Goal: Task Accomplishment & Management: Complete application form

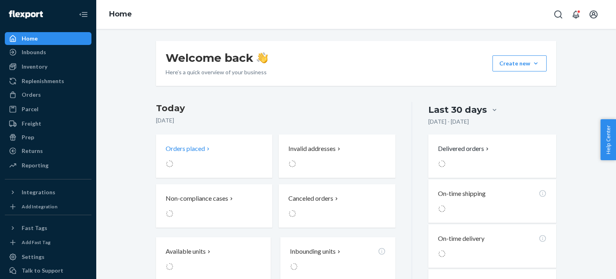
click at [226, 161] on div at bounding box center [203, 164] width 75 height 8
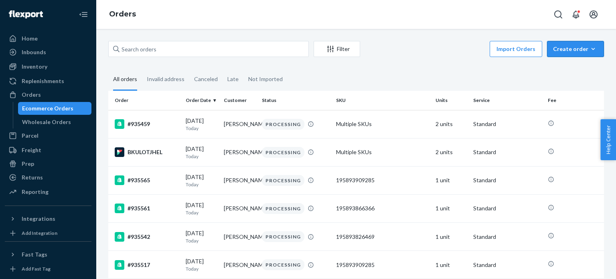
click at [564, 51] on div "Create order" at bounding box center [575, 49] width 45 height 8
click at [561, 65] on span "Ecommerce order" at bounding box center [580, 68] width 50 height 6
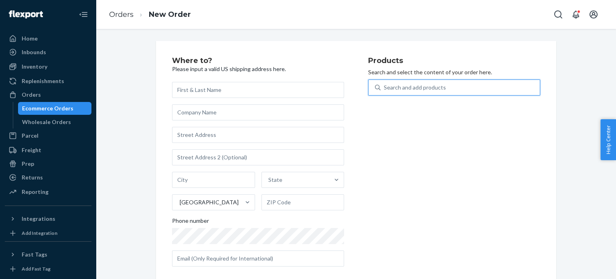
click at [443, 85] on div "Search and add products" at bounding box center [459, 87] width 159 height 14
click at [384, 85] on input "0 results available. Use Up and Down to choose options, press Enter to select t…" at bounding box center [384, 87] width 1 height 8
paste input "Reusable Body Tape Mega / Beige / One Roll"
type input "Reusable Body Tape Mega / Beige / One Roll"
drag, startPoint x: 489, startPoint y: 88, endPoint x: 468, endPoint y: 87, distance: 20.4
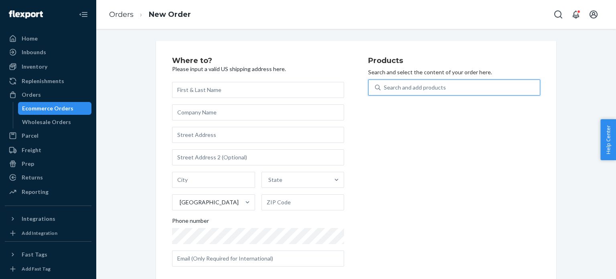
click at [468, 87] on div "Search and add products" at bounding box center [459, 87] width 159 height 14
click at [384, 87] on input "0 results available. Select is focused ,type to refine list, press Down to open…" at bounding box center [384, 87] width 1 height 8
click at [463, 85] on div "Search and add products" at bounding box center [459, 87] width 159 height 14
click at [384, 85] on input "0 results available. Select is focused ,type to refine list, press Down to open…" at bounding box center [384, 87] width 1 height 8
paste input "Reusable Body Tape Mega / Beige / One Roll"
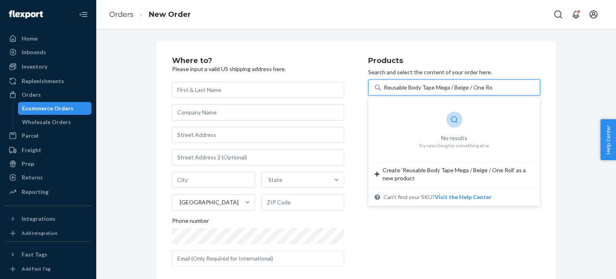
drag, startPoint x: 467, startPoint y: 87, endPoint x: 507, endPoint y: 89, distance: 40.6
click at [507, 89] on div "Reusable Body Tape Mega / Beige / One Roll Reusable Body Tape Mega / Beige / On…" at bounding box center [459, 87] width 159 height 14
type input "Reusable Body Tape Mega / Beige / two"
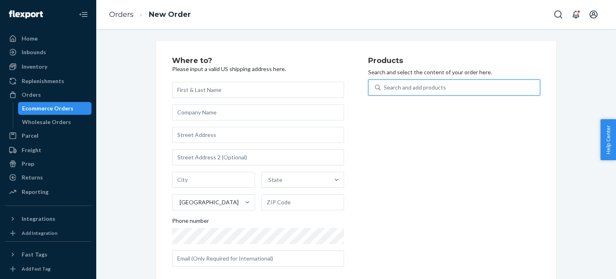
click at [500, 84] on div "Search and add products" at bounding box center [459, 87] width 159 height 14
click at [384, 84] on input "0 results available. Use Up and Down to choose options, press Enter to select t…" at bounding box center [384, 87] width 1 height 8
paste input "Reusable Body Tape Mega / Beige / One Roll 810114041789"
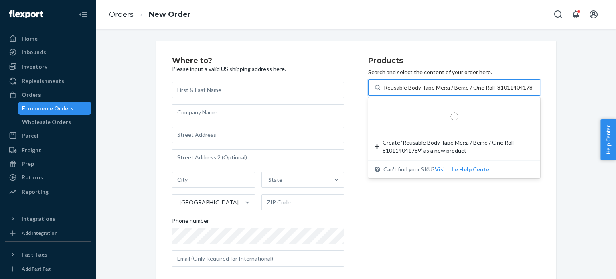
click at [490, 90] on input "Reusable Body Tape Mega / Beige / One Roll 810114041789" at bounding box center [459, 87] width 150 height 8
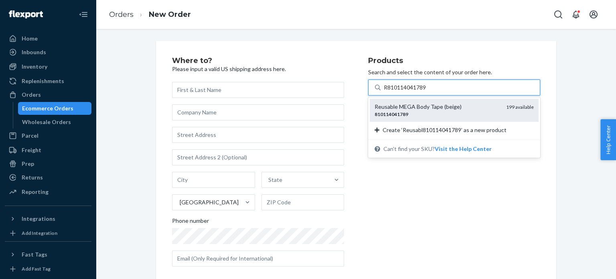
type input "810114041789"
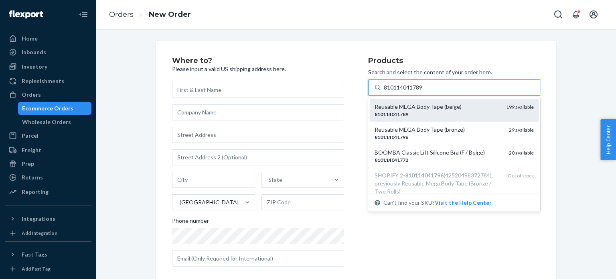
click at [476, 111] on div "810114041789" at bounding box center [436, 114] width 125 height 7
click at [423, 91] on input "810114041789" at bounding box center [404, 87] width 40 height 8
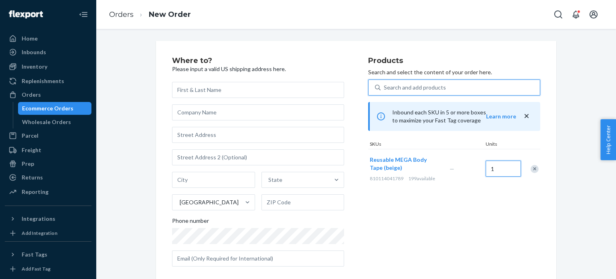
click at [502, 170] on input "1" at bounding box center [502, 168] width 35 height 16
click at [499, 166] on input "20" at bounding box center [502, 168] width 35 height 16
type input "2"
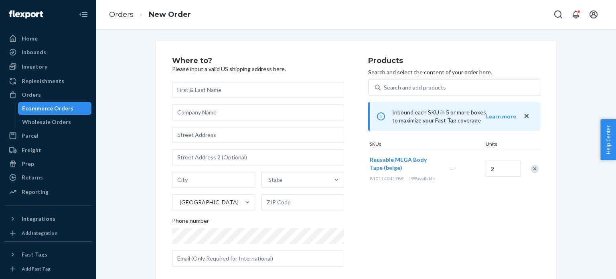
click at [494, 219] on div "Products Search and select the content of your order here. Search and add produ…" at bounding box center [454, 165] width 172 height 216
click at [223, 92] on input "text" at bounding box center [258, 90] width 172 height 16
paste input "[PERSON_NAME]"
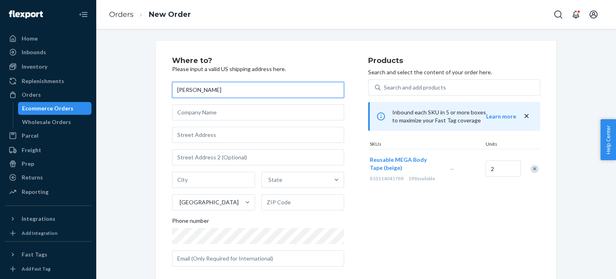
type input "[PERSON_NAME]"
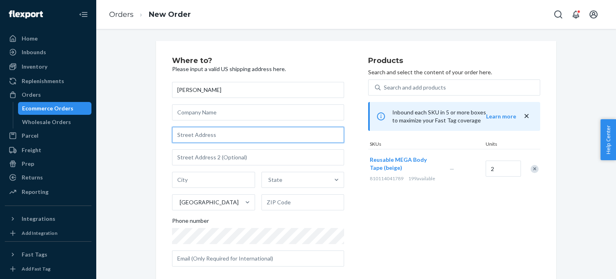
click at [220, 135] on input "text" at bounding box center [258, 135] width 172 height 16
paste input "821 [PERSON_NAME]"
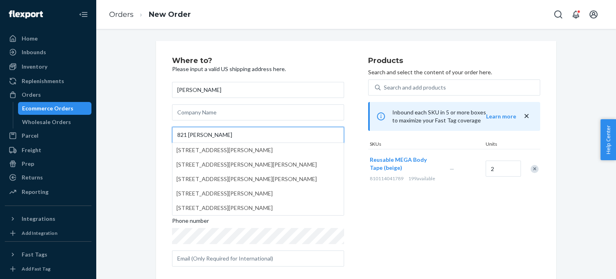
type input "821 [PERSON_NAME]"
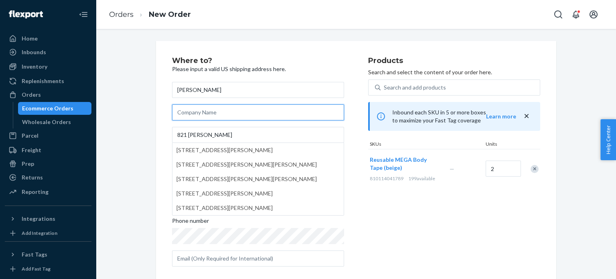
click at [216, 111] on input "text" at bounding box center [258, 112] width 172 height 16
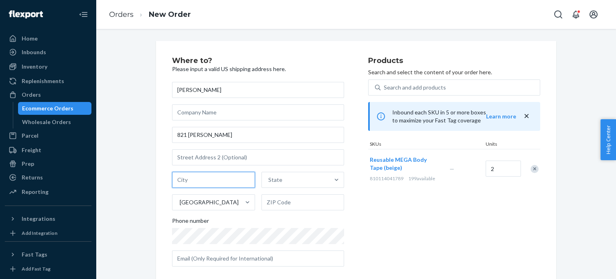
click at [215, 178] on input "text" at bounding box center [213, 180] width 83 height 16
paste input "[PERSON_NAME]"
type input "[PERSON_NAME]"
click at [284, 182] on div "State" at bounding box center [296, 180] width 68 height 16
click at [269, 182] on input "State" at bounding box center [268, 180] width 1 height 8
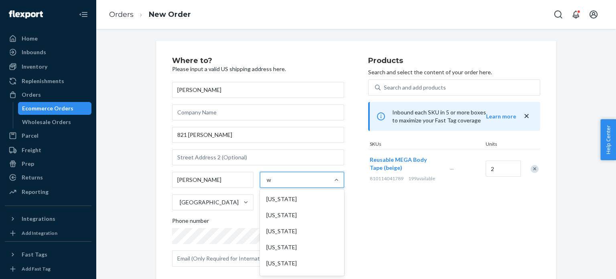
type input "wi"
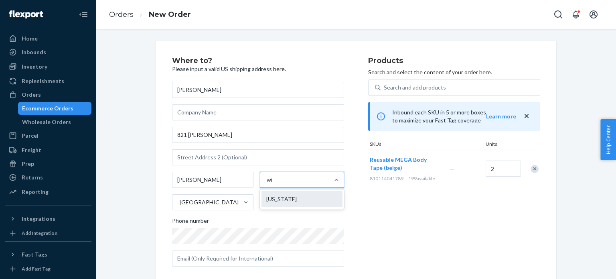
click at [289, 203] on div "[US_STATE]" at bounding box center [301, 199] width 81 height 16
click at [273, 184] on input "wi" at bounding box center [270, 180] width 6 height 8
click at [281, 202] on input "text" at bounding box center [302, 202] width 83 height 16
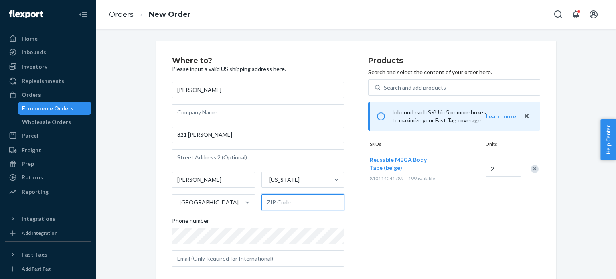
paste input "54016"
type input "54016"
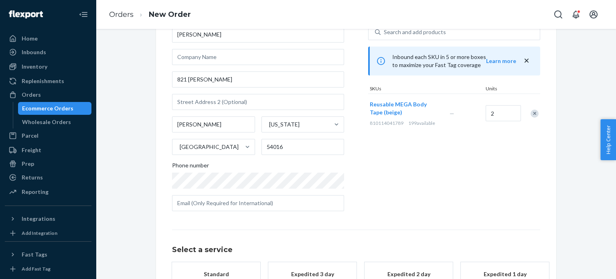
scroll to position [118, 0]
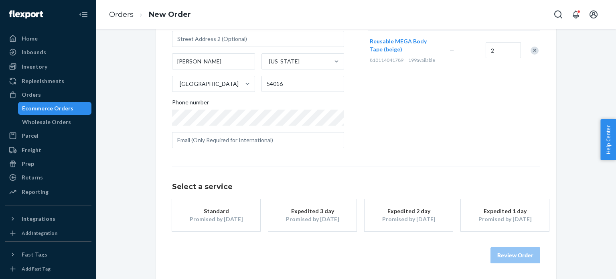
click at [218, 217] on div "Promised by [DATE]" at bounding box center [216, 219] width 64 height 8
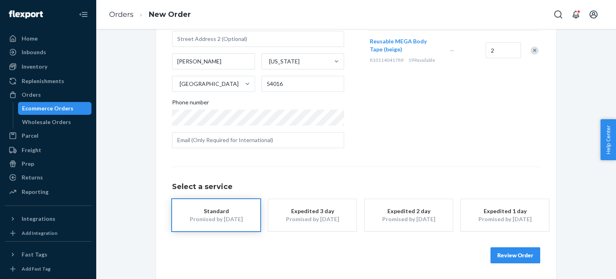
click at [522, 251] on button "Review Order" at bounding box center [515, 255] width 50 height 16
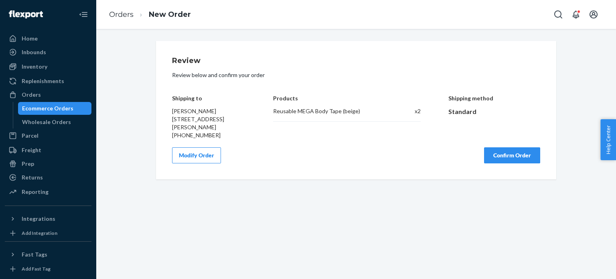
scroll to position [0, 0]
drag, startPoint x: 269, startPoint y: 110, endPoint x: 360, endPoint y: 115, distance: 91.6
click at [360, 115] on div "Shipping to [PERSON_NAME] 821 [PERSON_NAME][GEOGRAPHIC_DATA] [PHONE_NUMBER] Pro…" at bounding box center [356, 111] width 368 height 56
copy div "Reusable MEGA Body Tape (beige)"
click at [513, 154] on button "Confirm Order" at bounding box center [512, 155] width 56 height 16
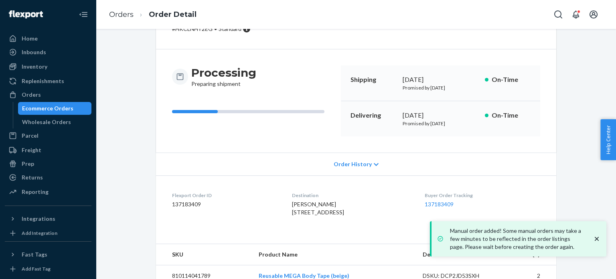
scroll to position [81, 0]
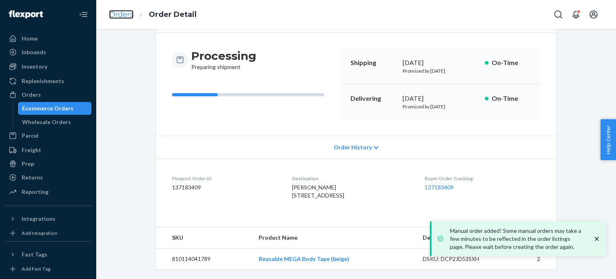
click at [114, 16] on link "Orders" at bounding box center [121, 14] width 24 height 9
